Goal: Check status: Check status

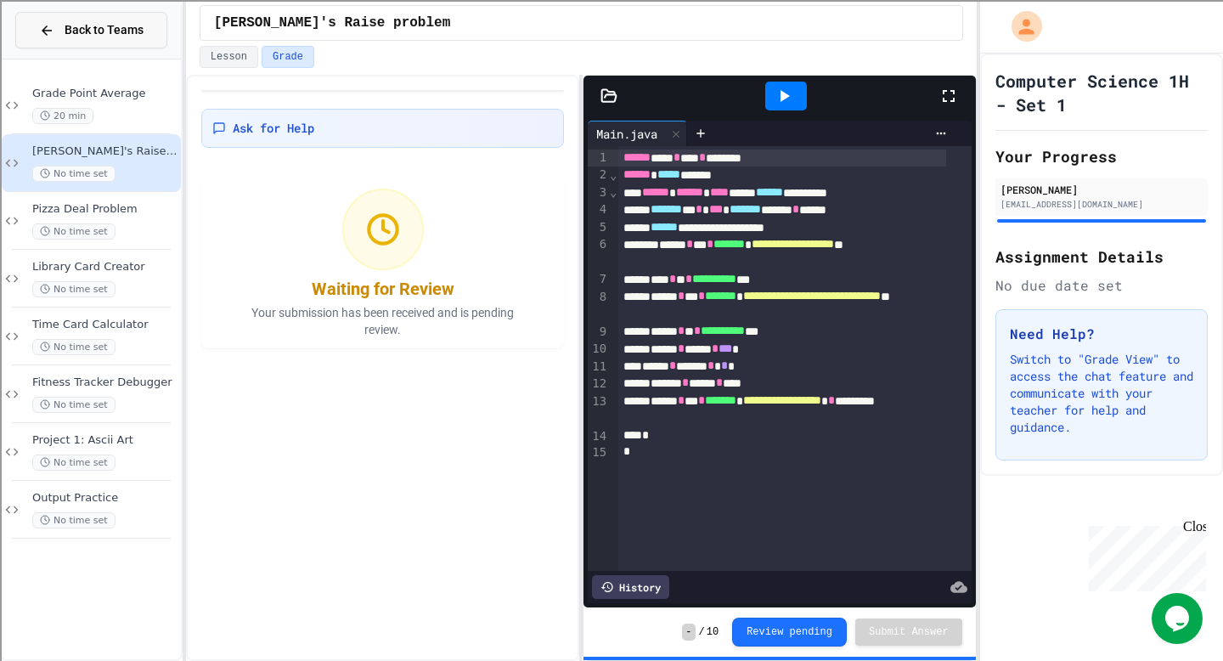
click at [115, 26] on span "Back to Teams" at bounding box center [104, 30] width 79 height 18
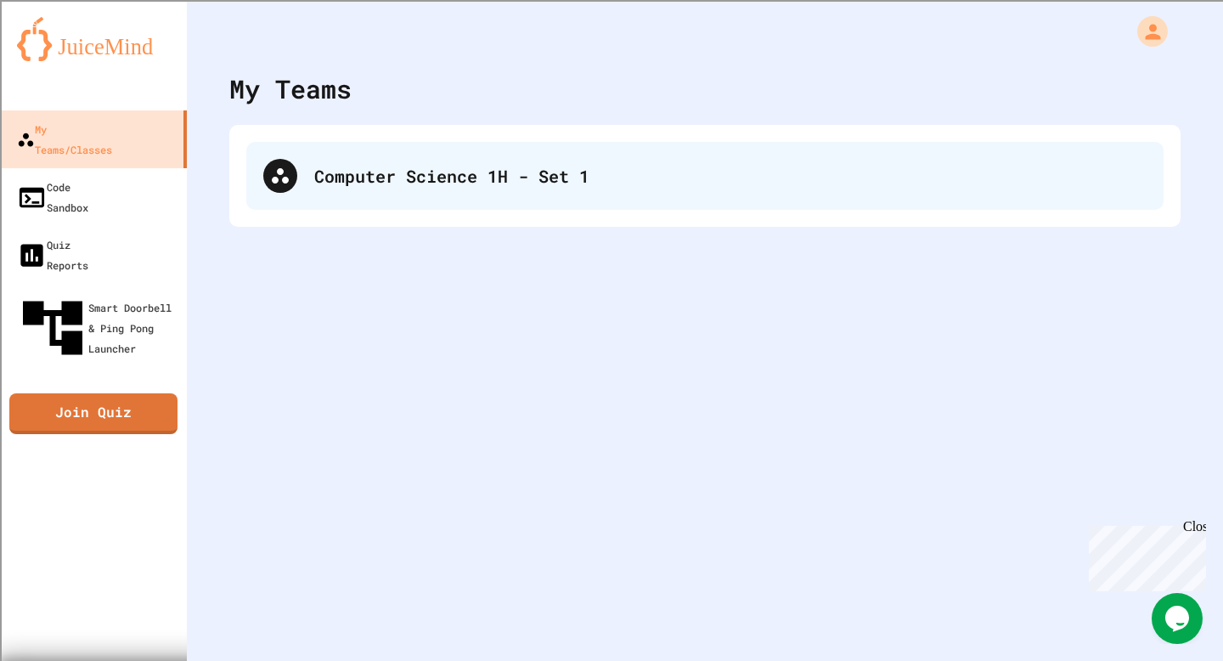
click at [311, 172] on div "Computer Science 1H - Set 1" at bounding box center [704, 176] width 917 height 68
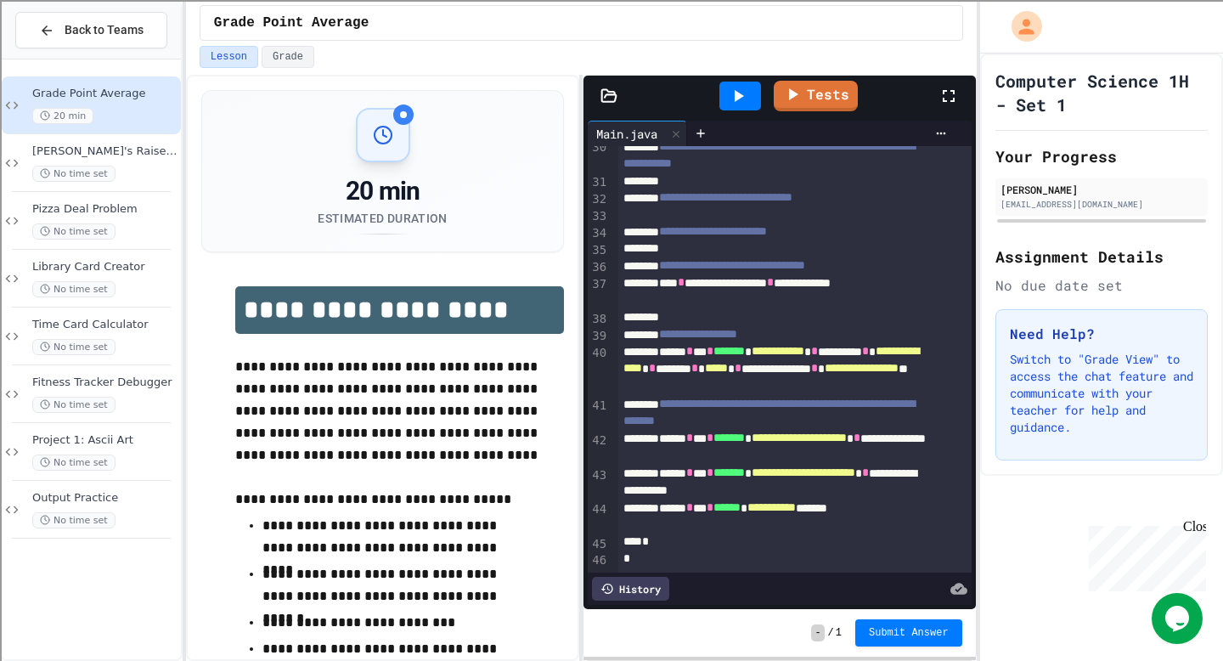
scroll to position [658, 0]
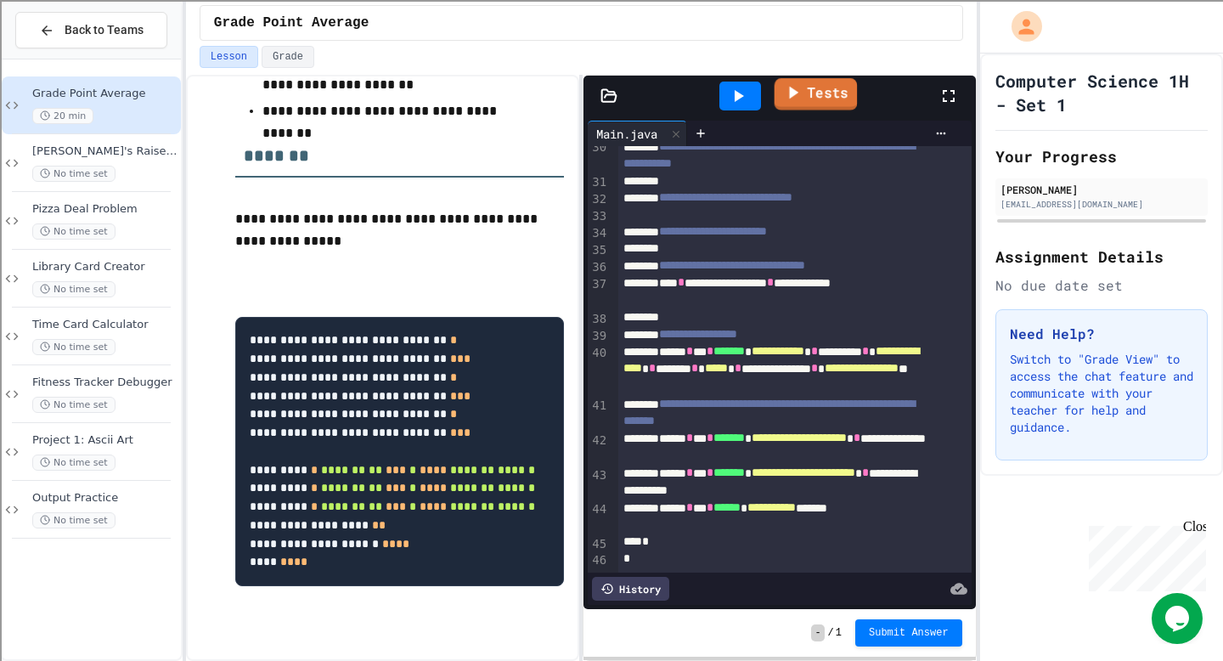
click at [794, 98] on icon at bounding box center [792, 92] width 20 height 21
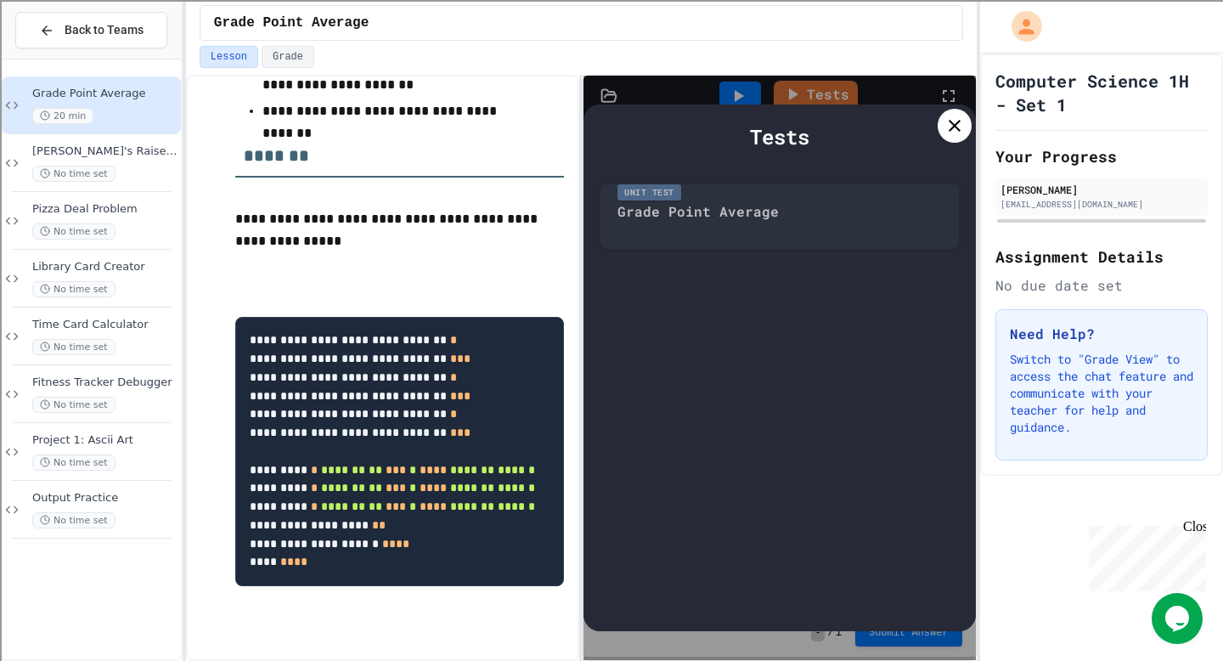
click at [933, 132] on div "Tests" at bounding box center [779, 136] width 358 height 31
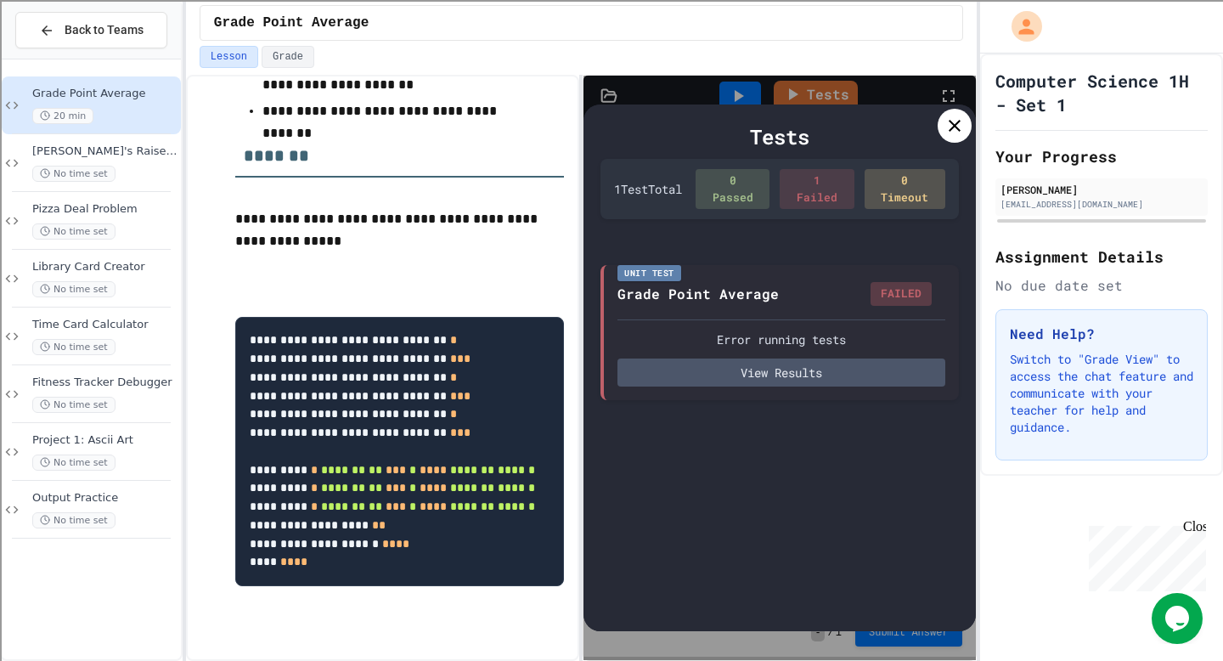
click at [951, 127] on icon at bounding box center [954, 126] width 20 height 20
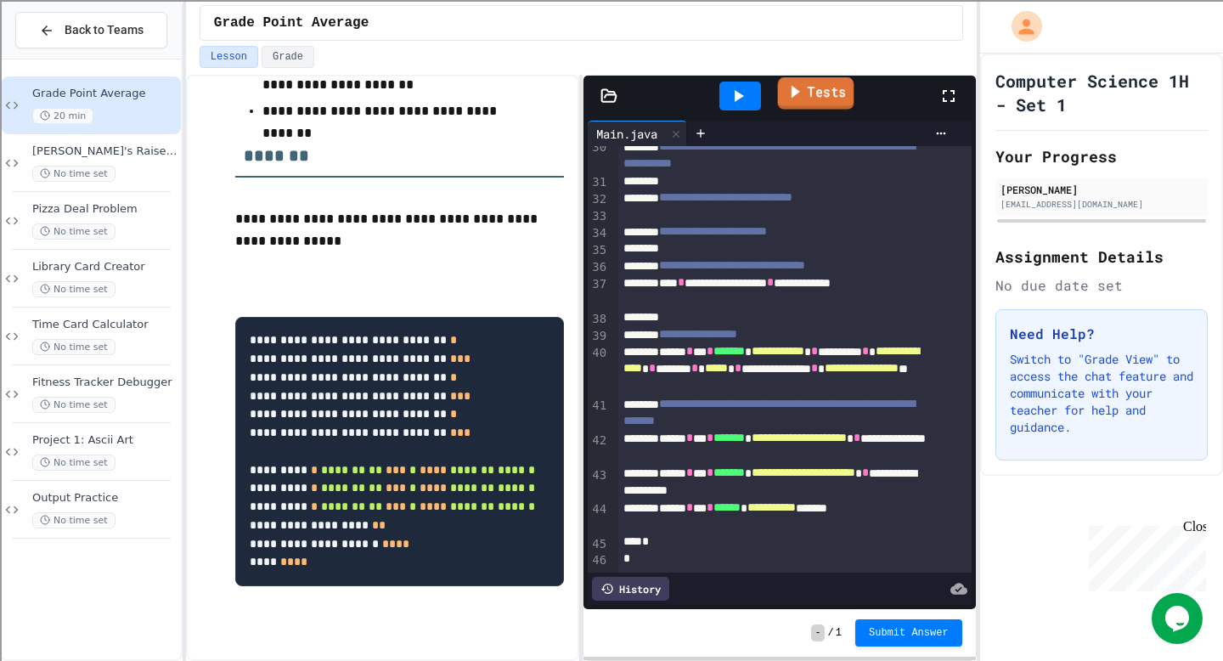
click at [800, 92] on icon at bounding box center [795, 91] width 19 height 21
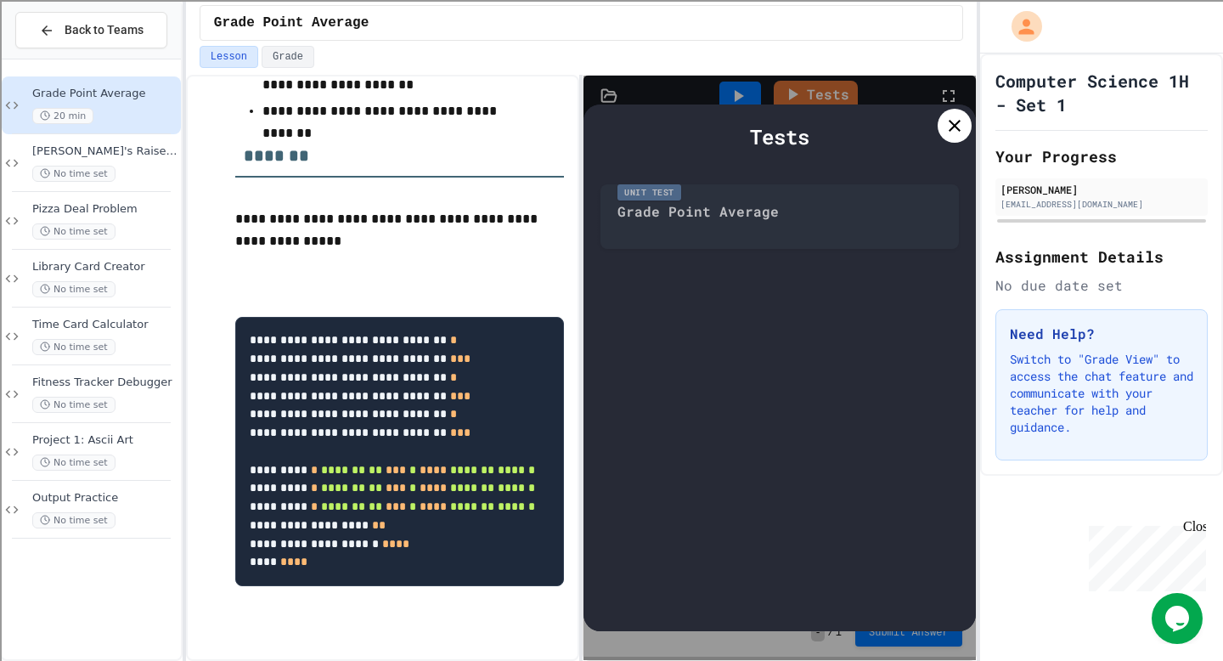
click at [765, 221] on div "Unit Test Grade Point Average" at bounding box center [779, 212] width 358 height 73
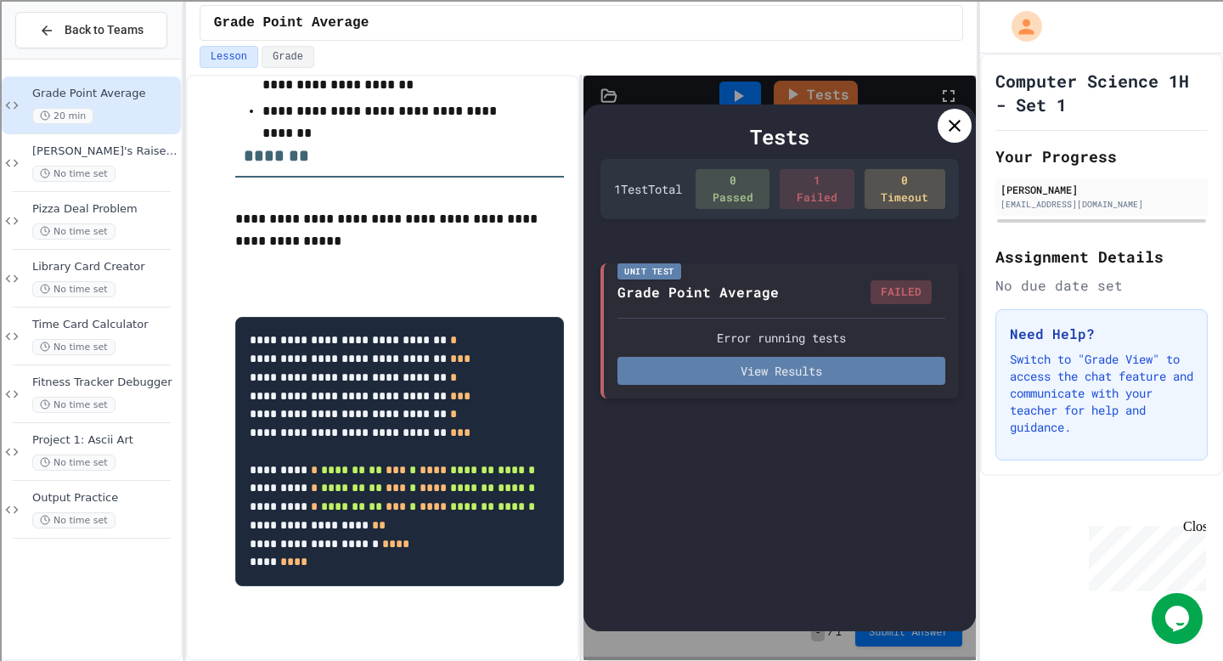
click at [778, 378] on button "View Results" at bounding box center [780, 371] width 327 height 28
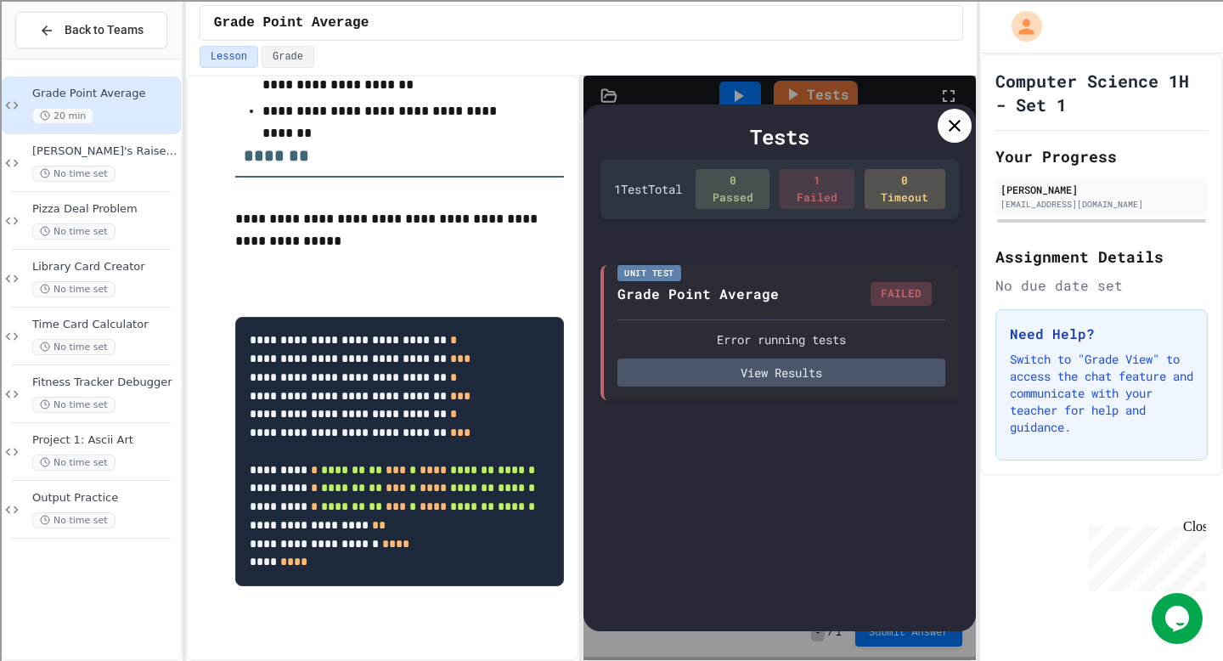
click at [952, 126] on icon at bounding box center [954, 126] width 20 height 20
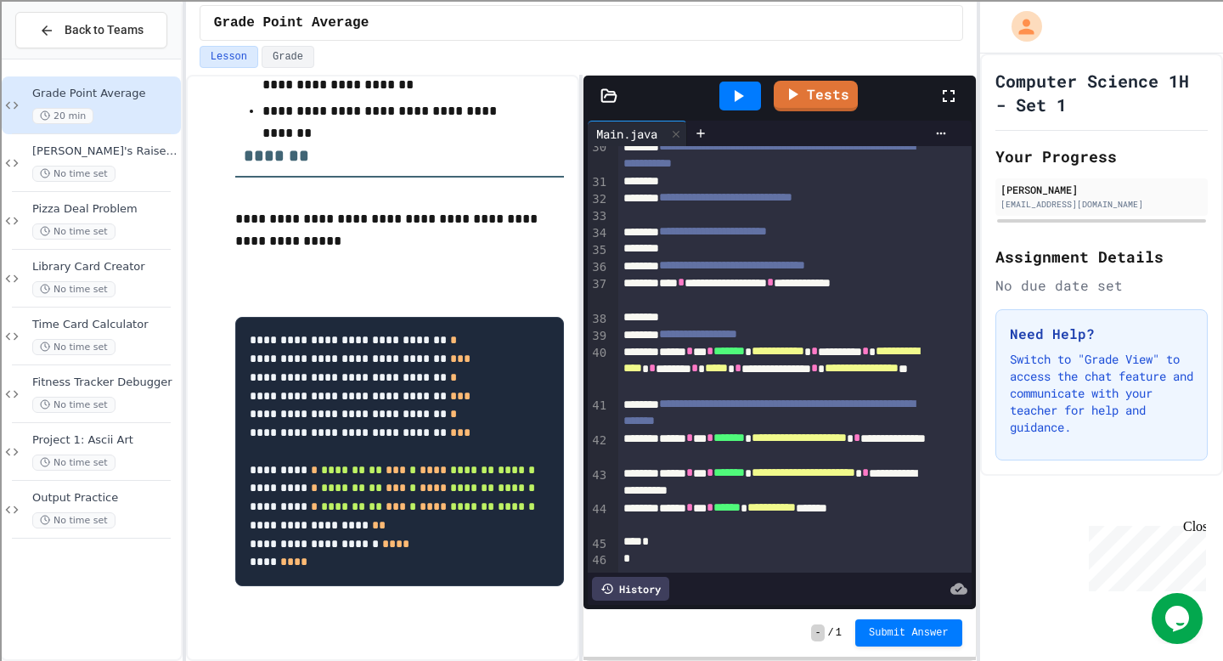
click at [715, 100] on div at bounding box center [740, 96] width 59 height 46
click at [727, 99] on div at bounding box center [740, 96] width 42 height 29
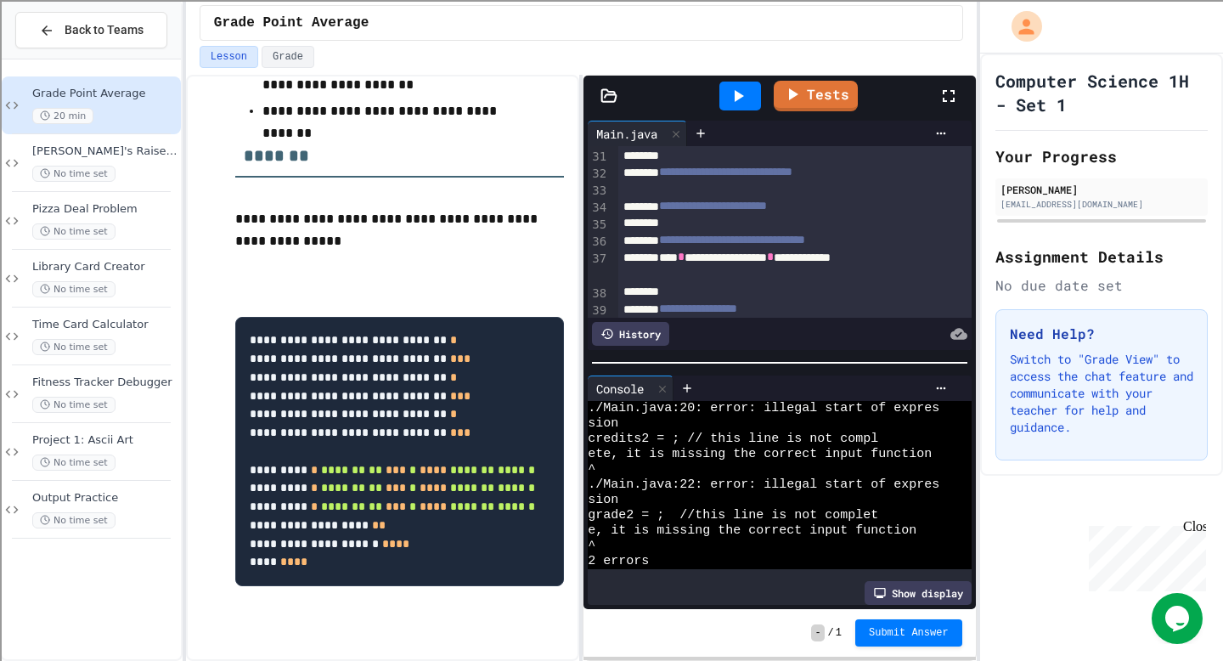
scroll to position [0, 0]
click at [665, 383] on icon at bounding box center [663, 389] width 12 height 12
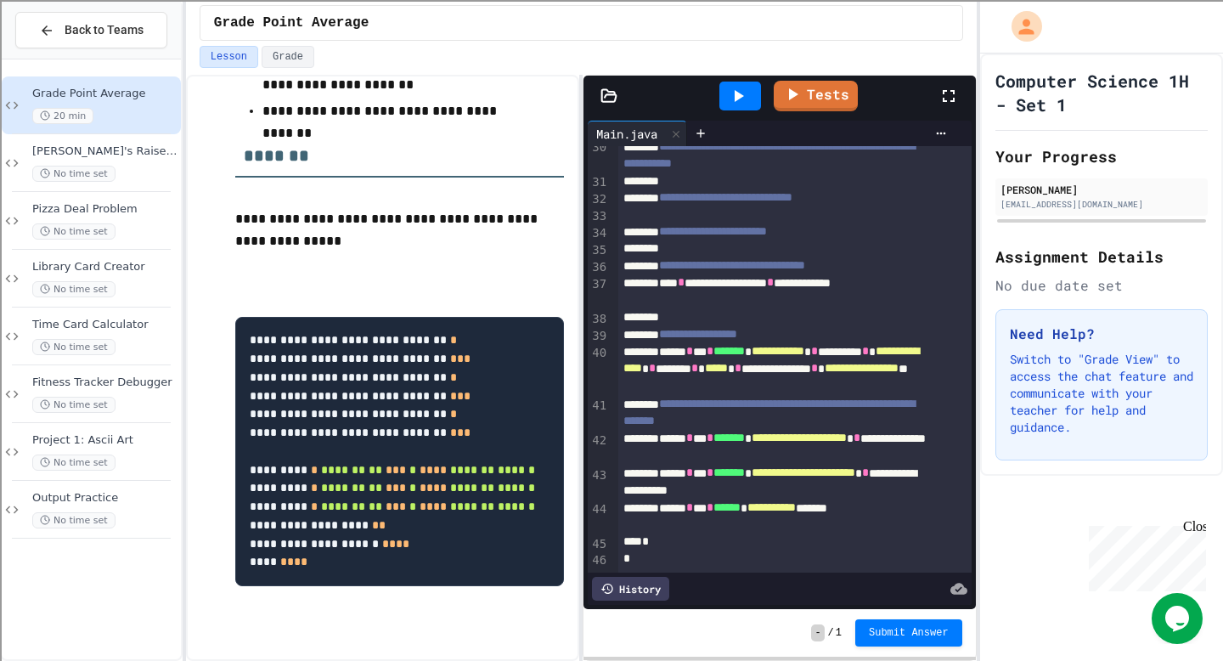
click at [810, 116] on div "Tests" at bounding box center [785, 96] width 303 height 46
click at [788, 87] on icon at bounding box center [794, 92] width 20 height 21
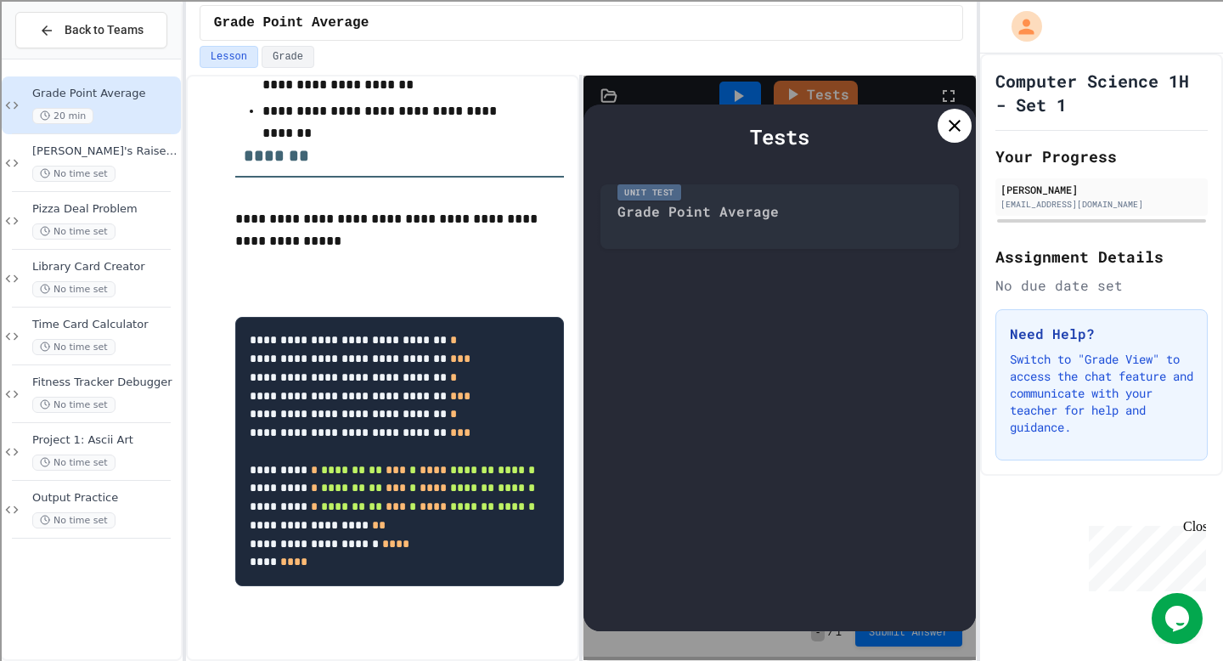
click at [749, 219] on div "Unit Test Grade Point Average" at bounding box center [779, 212] width 358 height 73
click at [735, 213] on div "Unit Test Grade Point Average" at bounding box center [779, 212] width 358 height 73
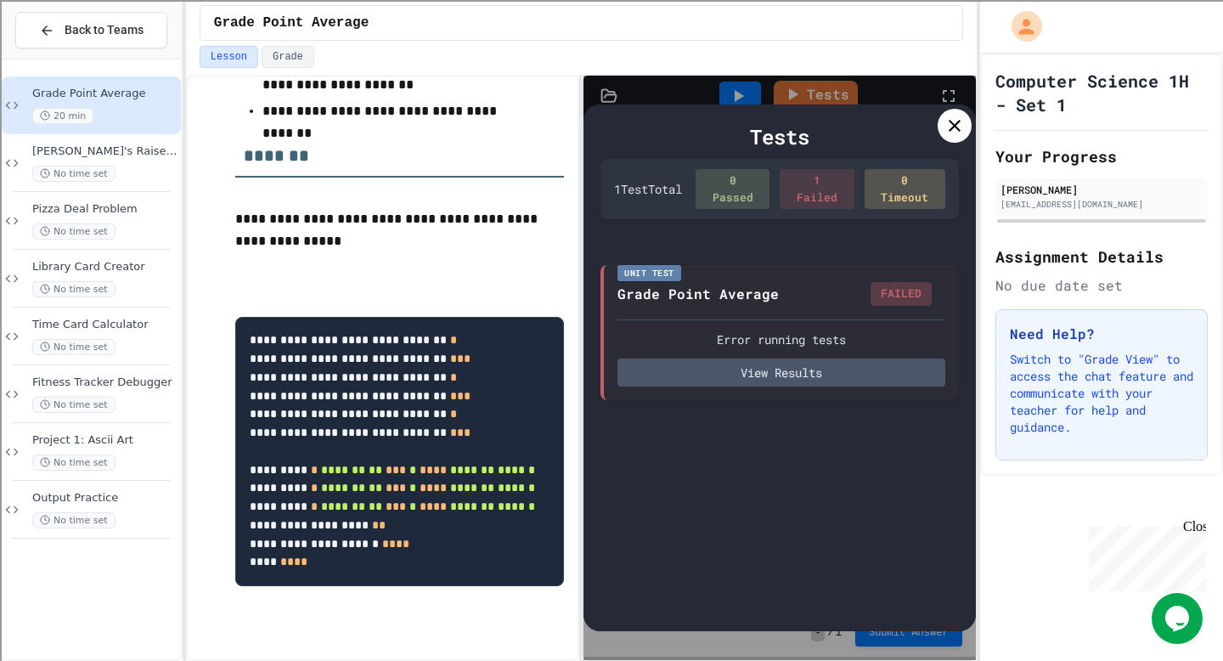
click at [946, 137] on div at bounding box center [955, 126] width 34 height 34
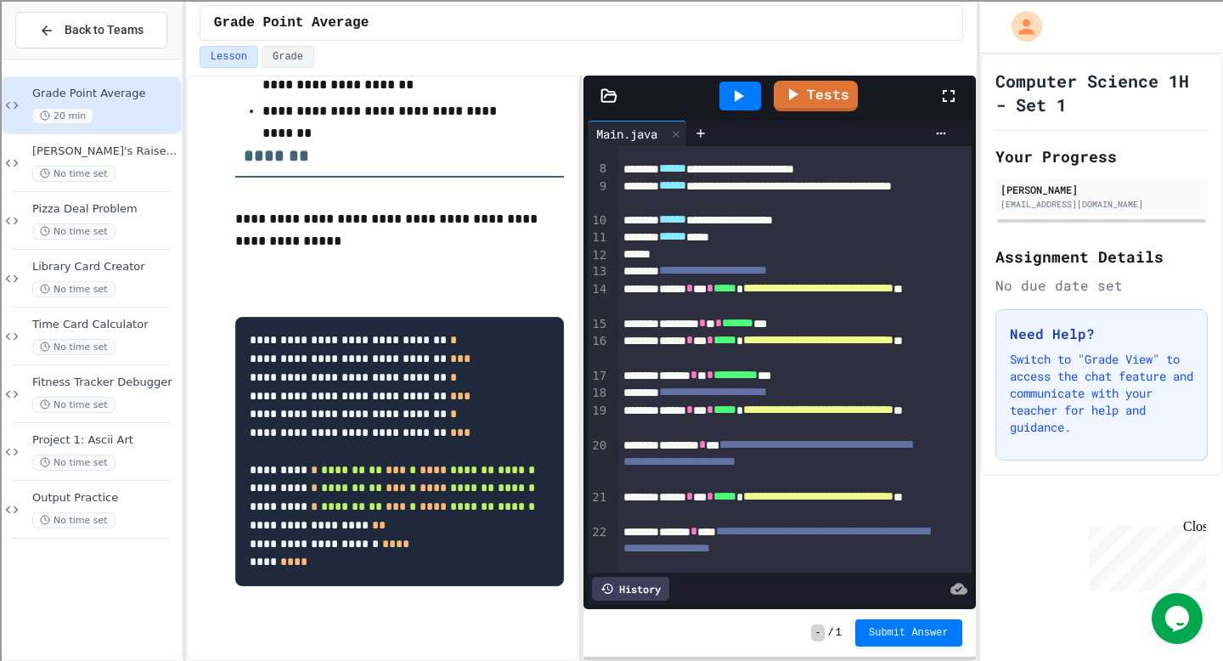
scroll to position [228, 0]
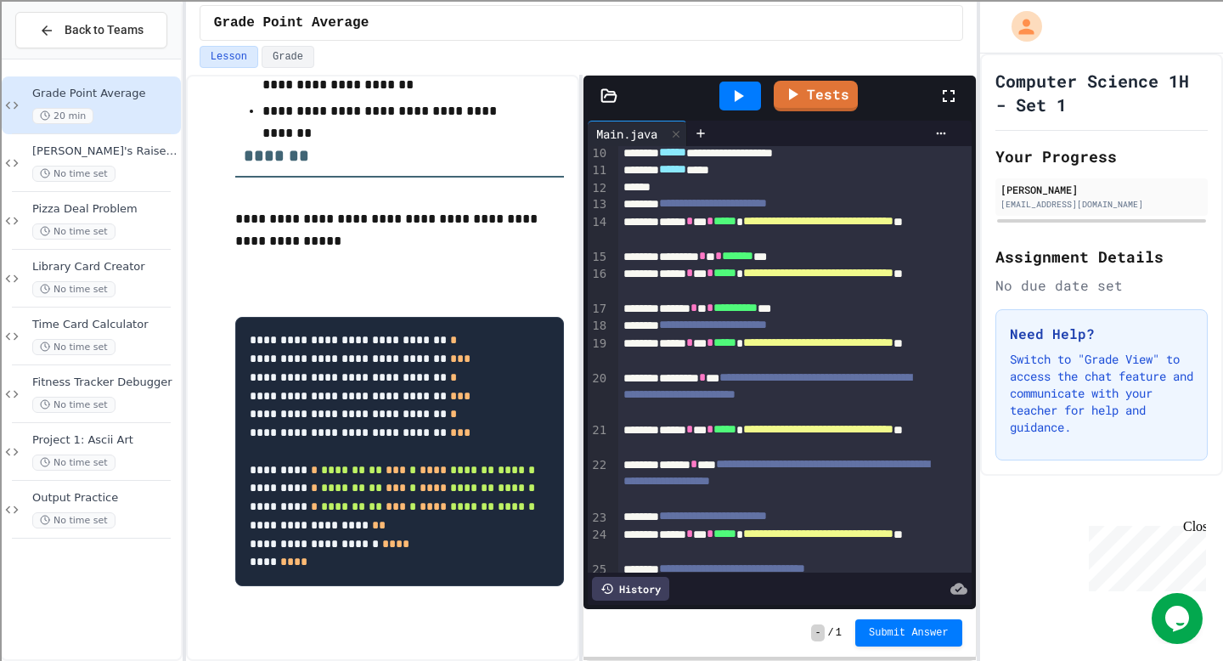
click at [764, 381] on div "**********" at bounding box center [775, 395] width 315 height 52
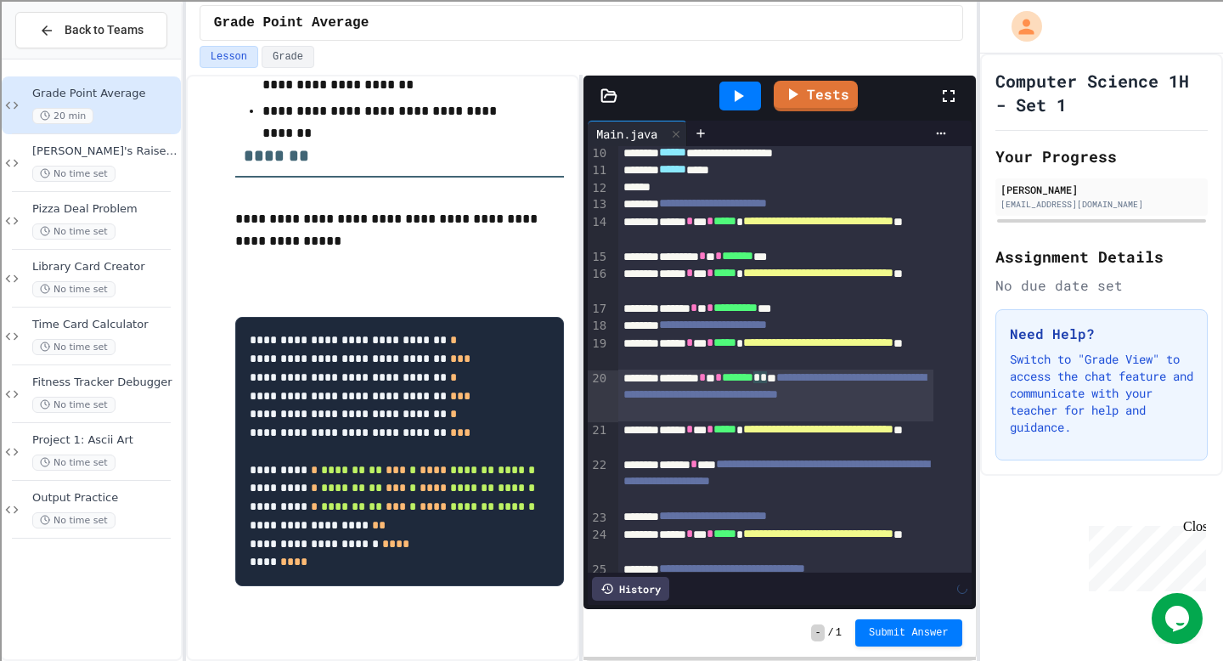
click at [819, 450] on div "**********" at bounding box center [775, 438] width 315 height 35
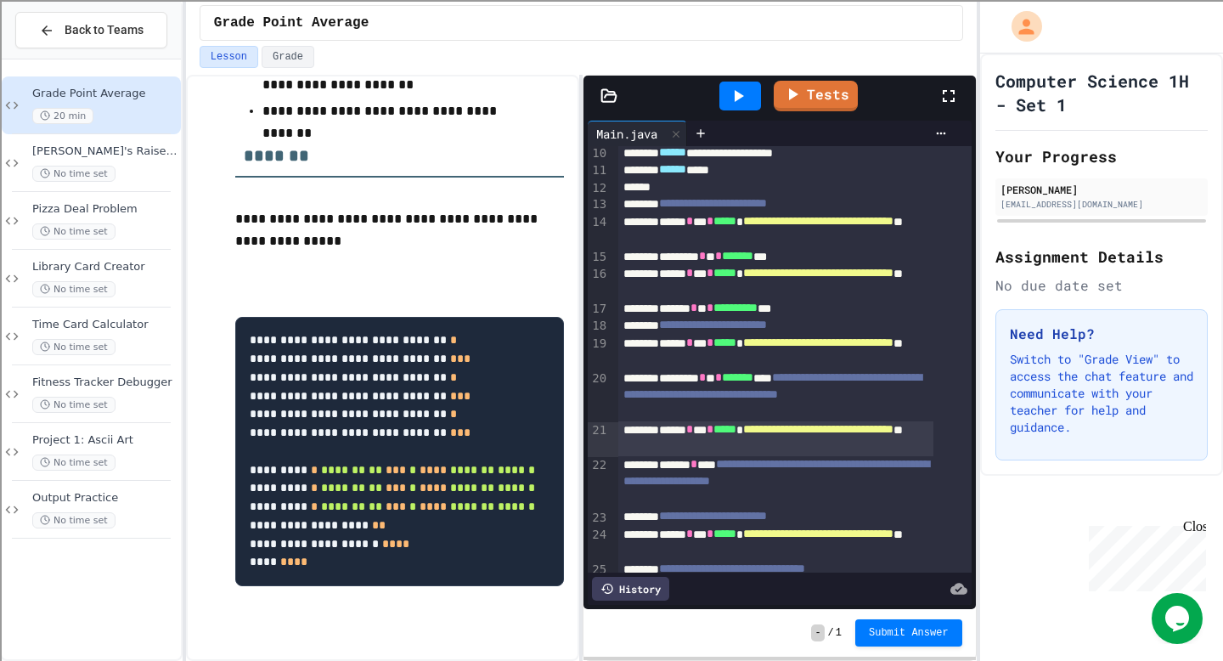
click at [747, 472] on div "**********" at bounding box center [775, 482] width 315 height 52
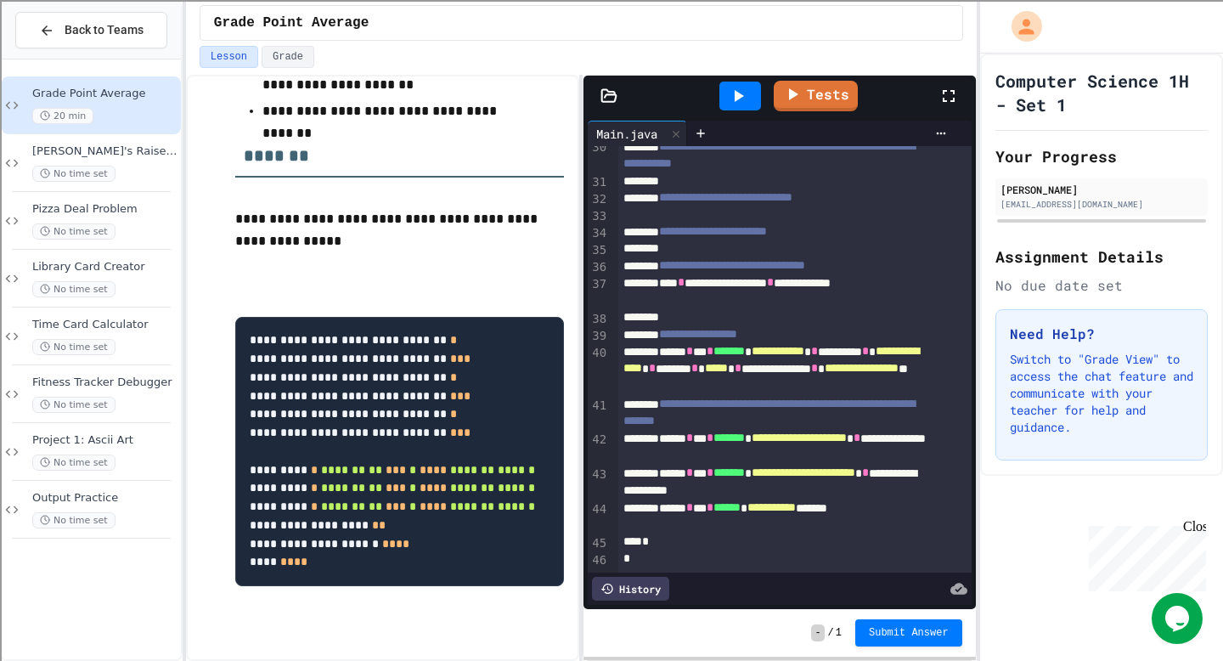
scroll to position [763, 0]
